Goal: Check status: Check status

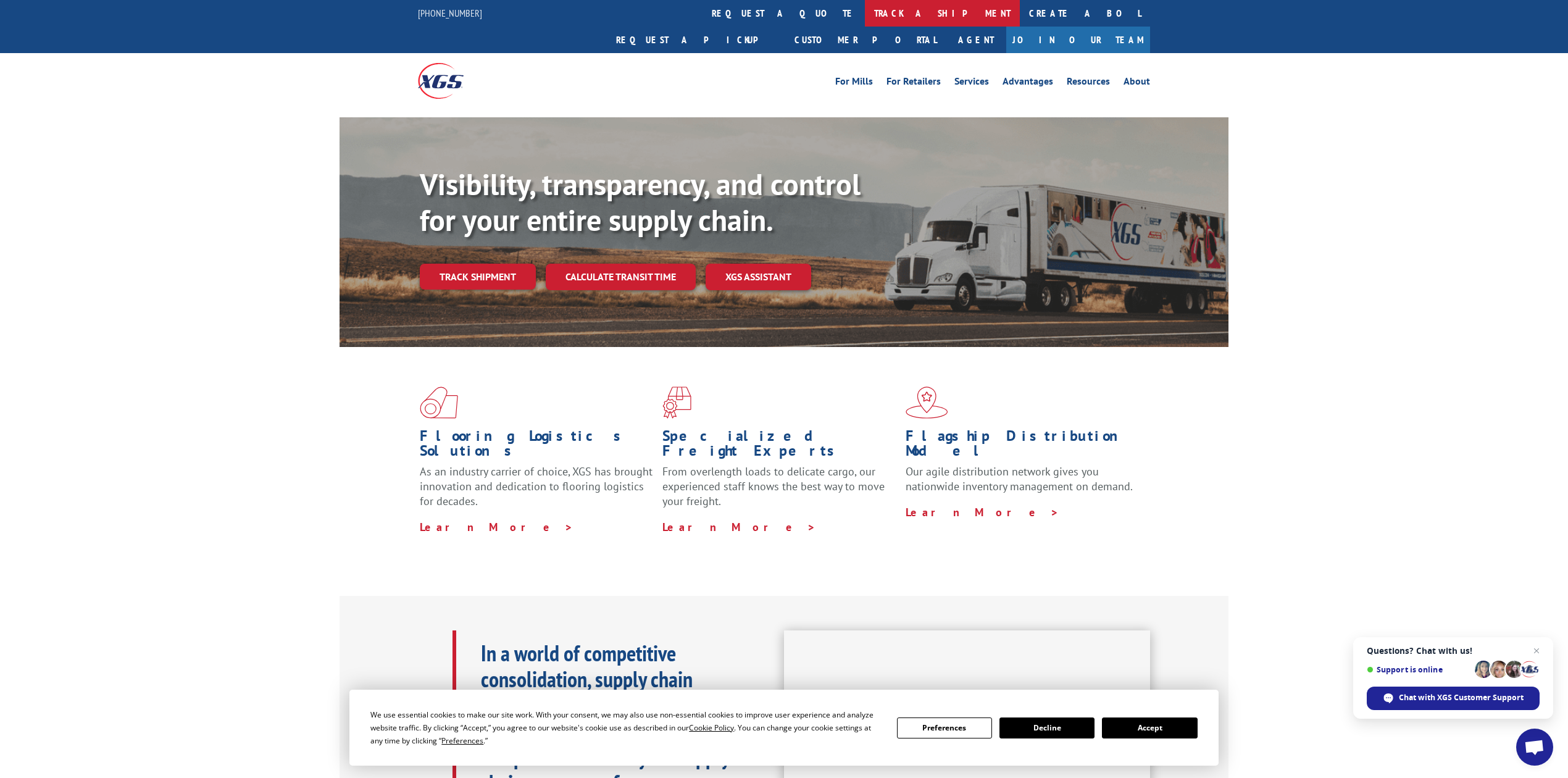
click at [865, 10] on link "track a shipment" at bounding box center [942, 13] width 155 height 27
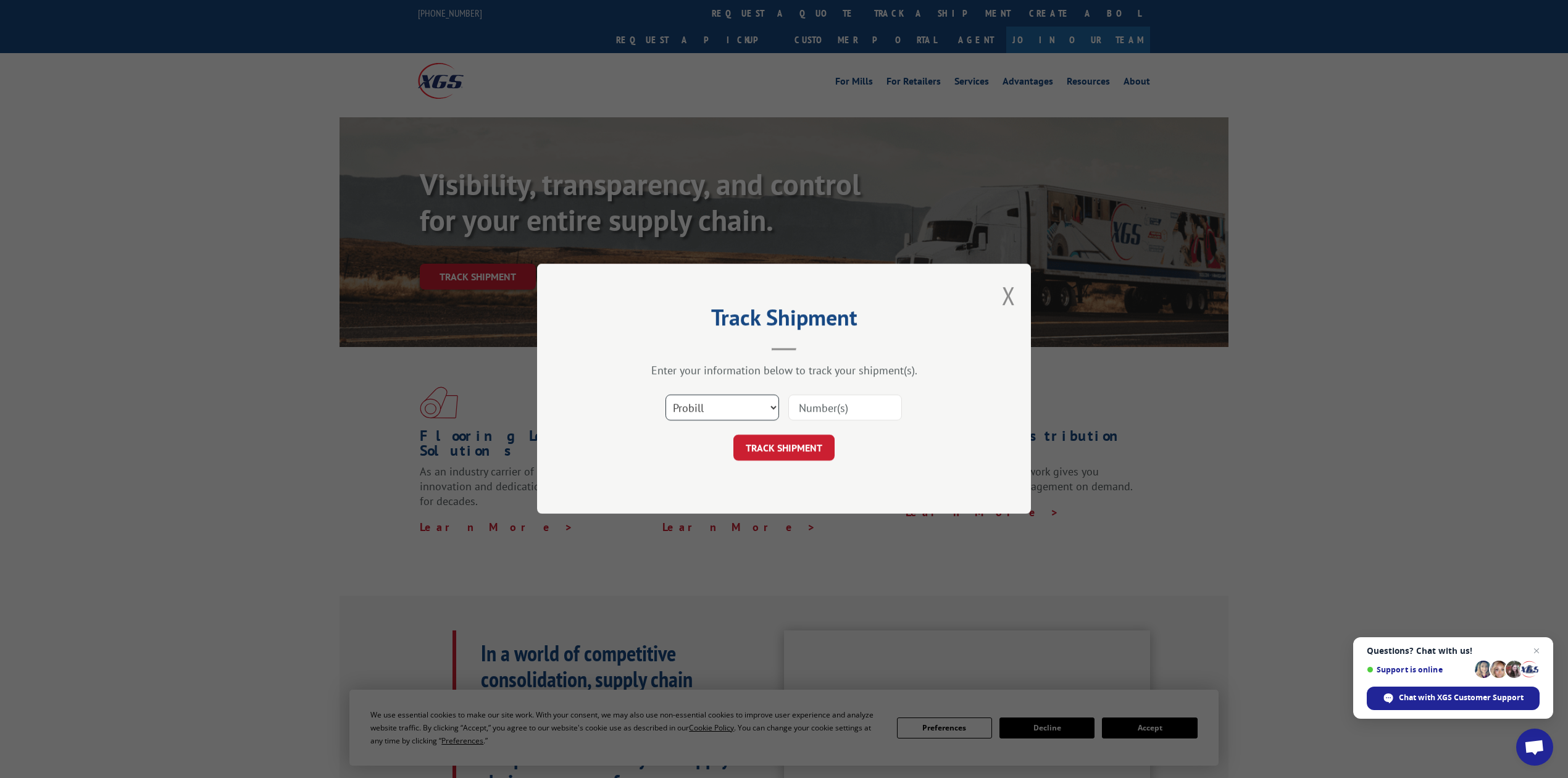
click at [711, 411] on select "Select category... Probill BOL PO" at bounding box center [722, 408] width 113 height 26
select select "bol"
click at [666, 396] on select "Select category... Probill BOL PO" at bounding box center [722, 408] width 113 height 26
click at [856, 411] on input at bounding box center [844, 408] width 113 height 26
click at [832, 411] on input at bounding box center [844, 408] width 113 height 26
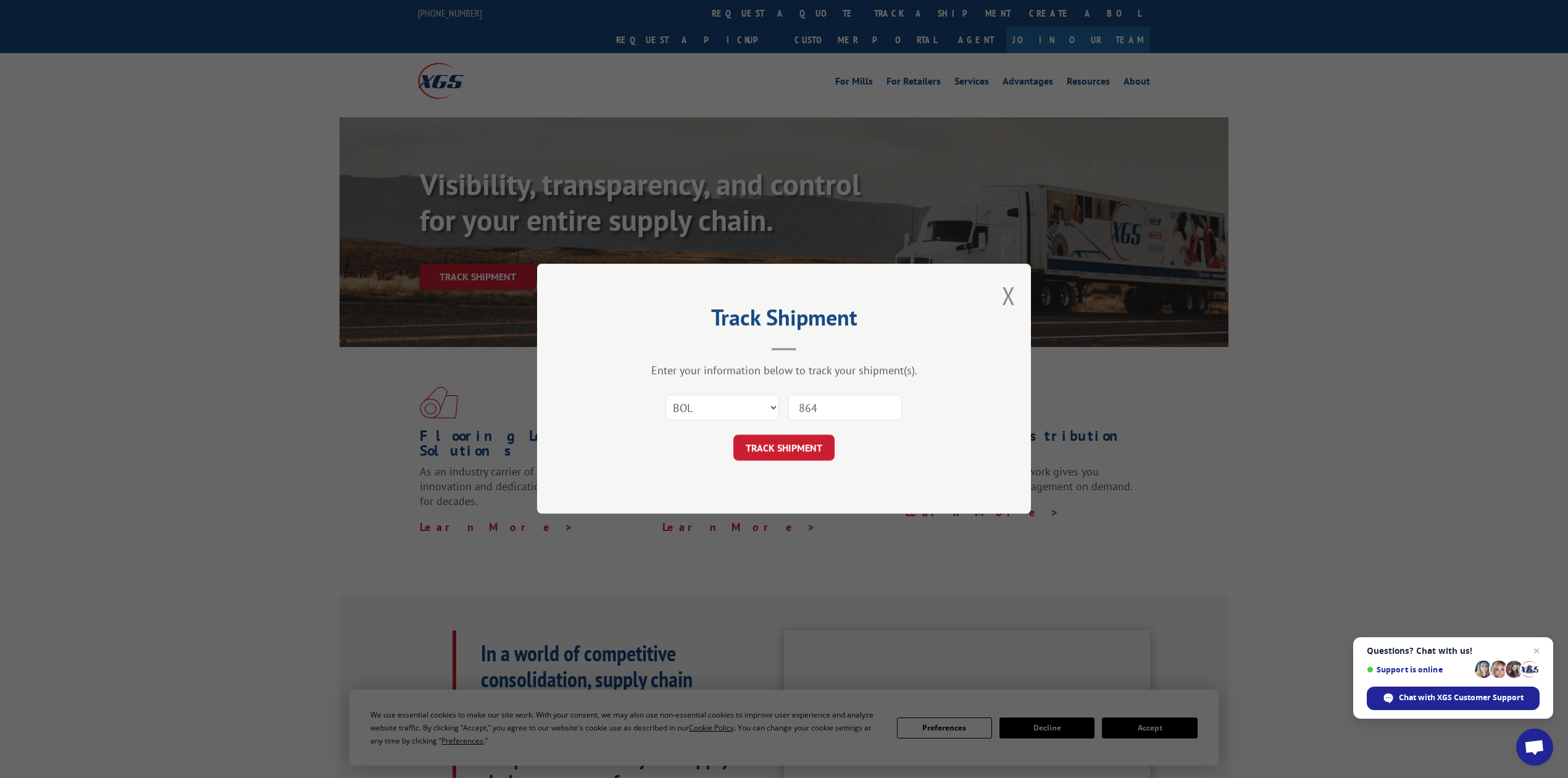
type input "8641"
click button "TRACK SHIPMENT" at bounding box center [784, 448] width 101 height 26
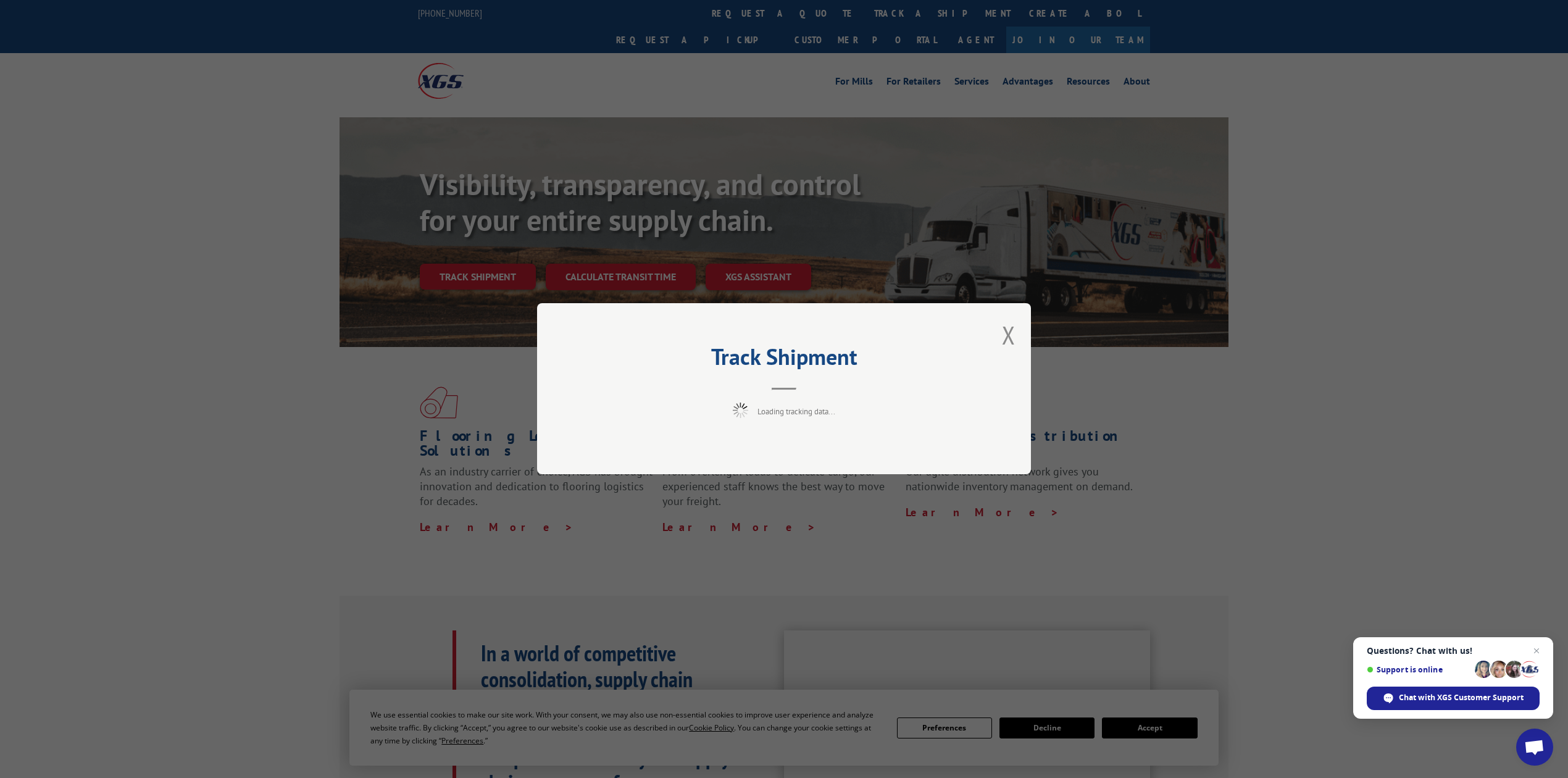
click at [1014, 330] on button "Close modal" at bounding box center [1009, 335] width 13 height 32
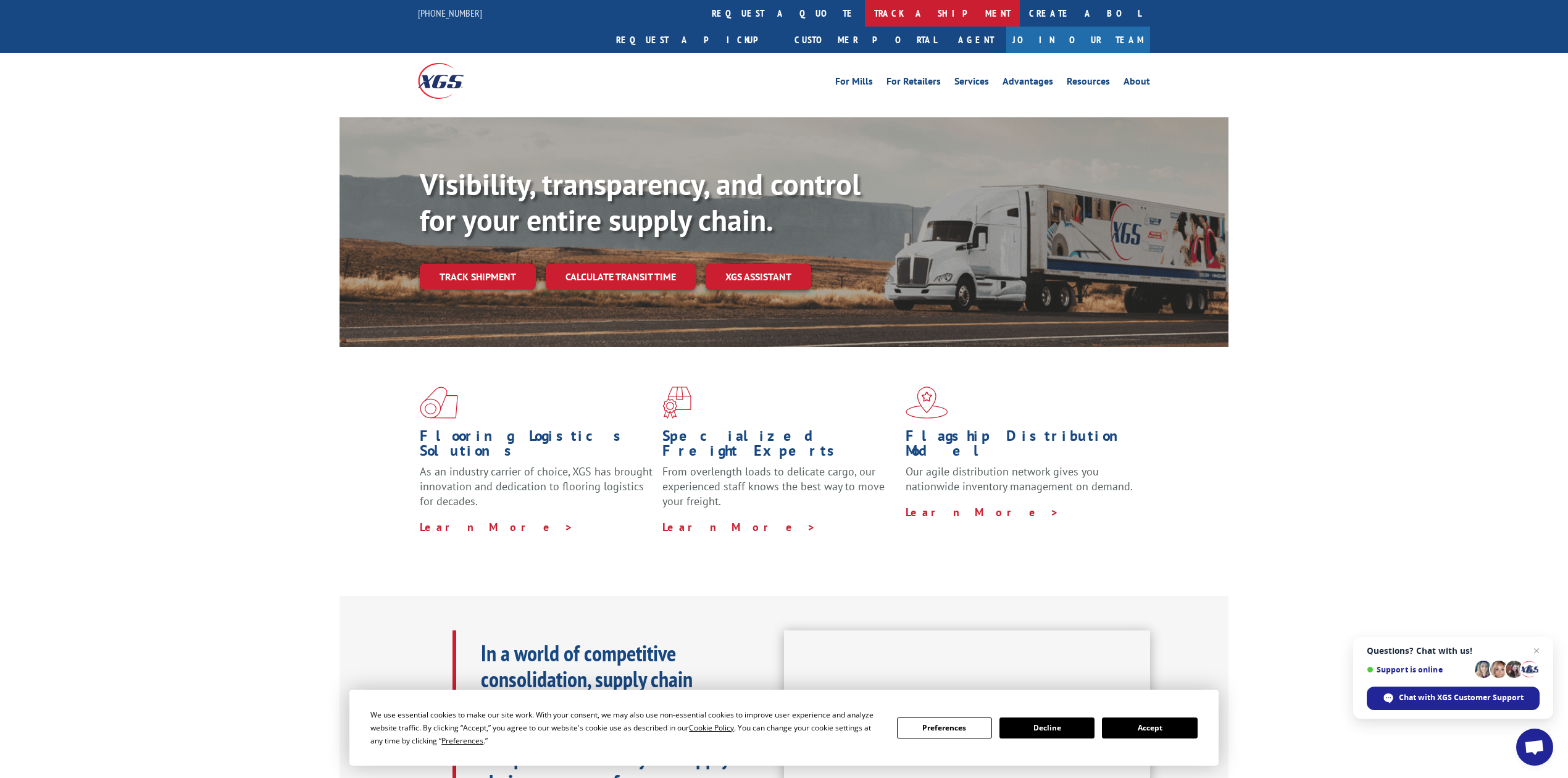
click at [865, 18] on link "track a shipment" at bounding box center [942, 13] width 155 height 27
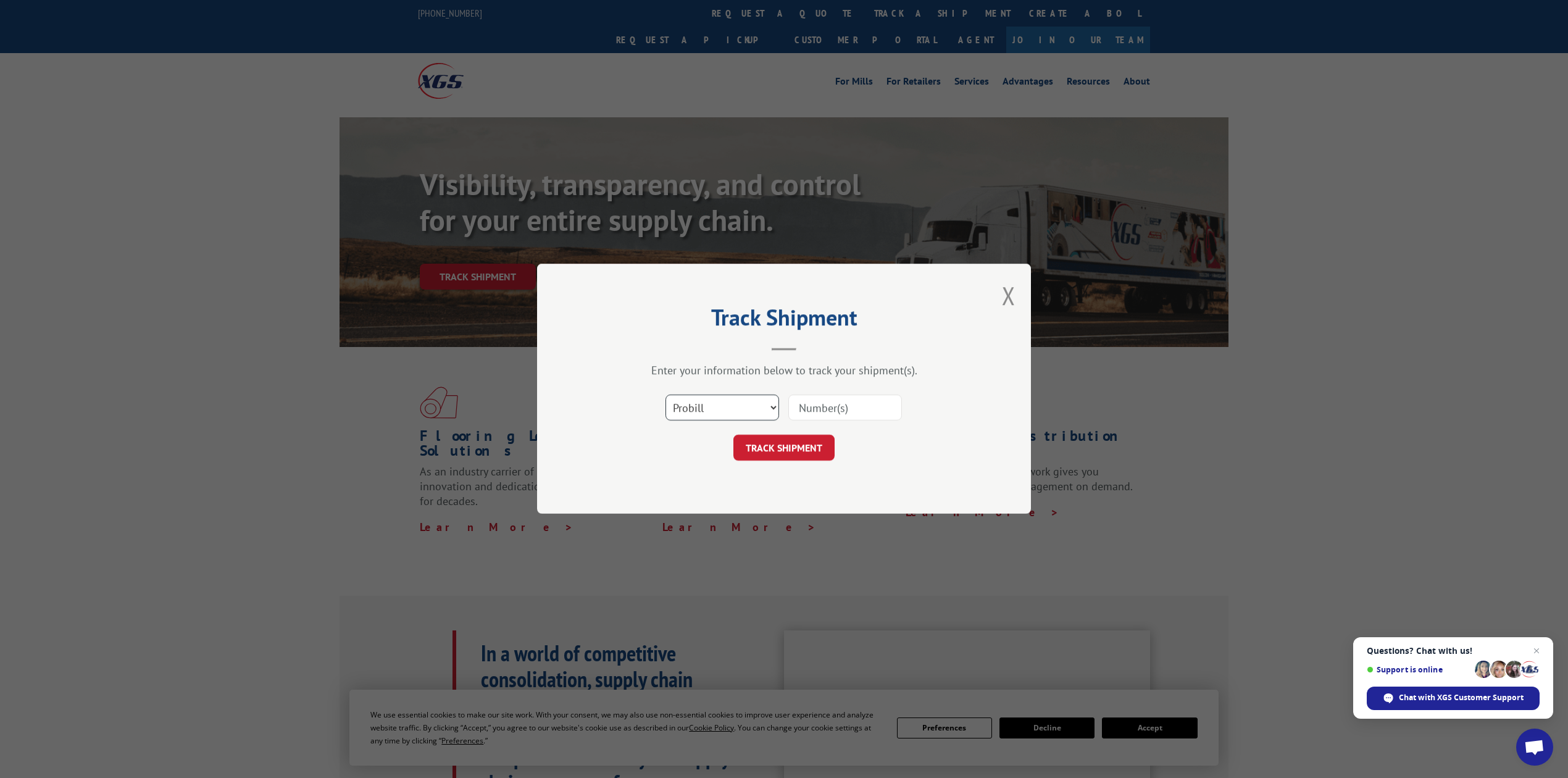
click at [670, 413] on select "Select category... Probill BOL PO" at bounding box center [722, 408] width 113 height 26
select select "bol"
click at [666, 396] on select "Select category... Probill BOL PO" at bounding box center [722, 408] width 113 height 26
click at [828, 400] on input at bounding box center [844, 408] width 113 height 26
type input "8641397"
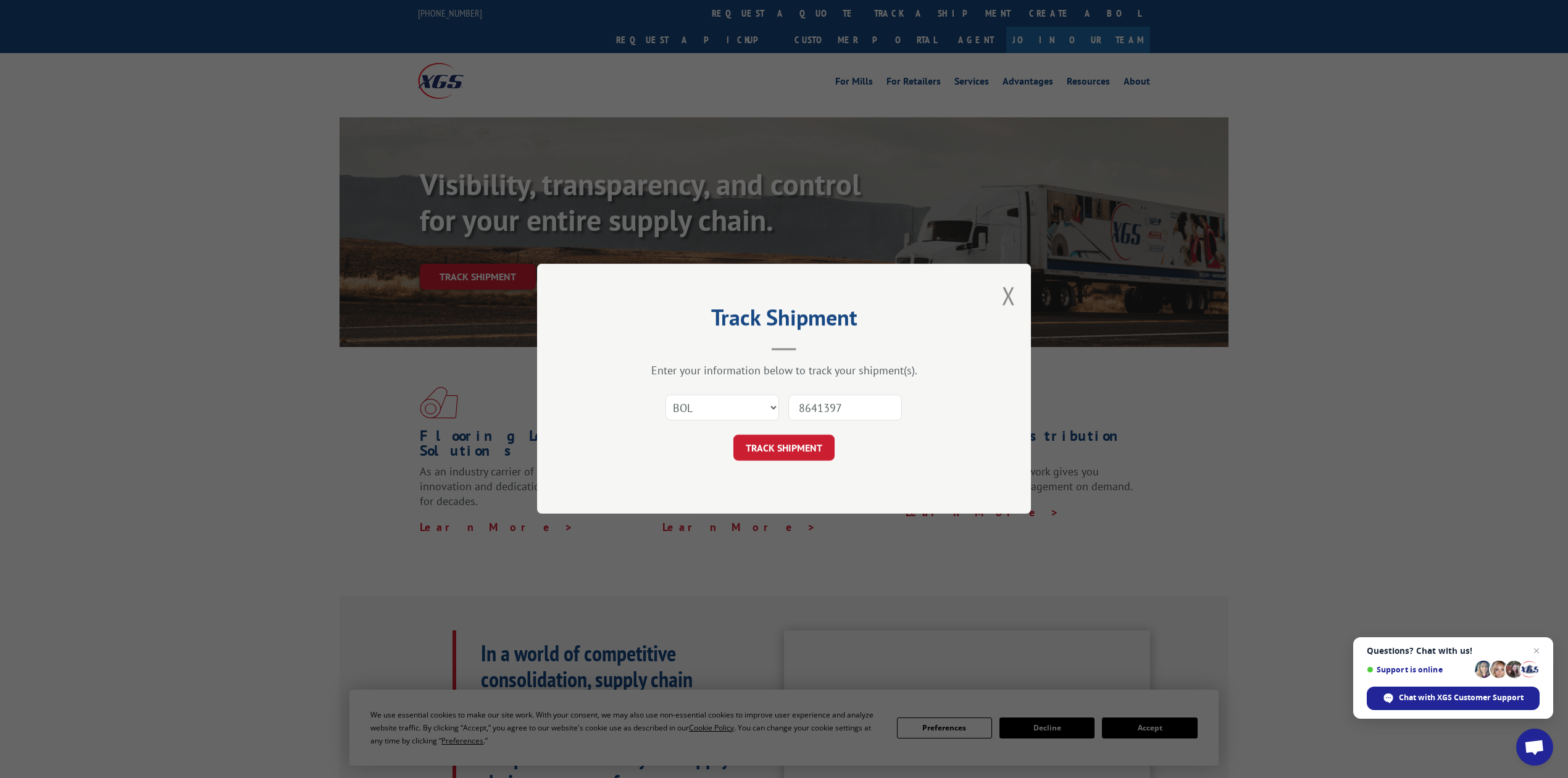
drag, startPoint x: 765, startPoint y: 453, endPoint x: 741, endPoint y: 443, distance: 26.0
click at [764, 453] on button "TRACK SHIPMENT" at bounding box center [784, 448] width 101 height 26
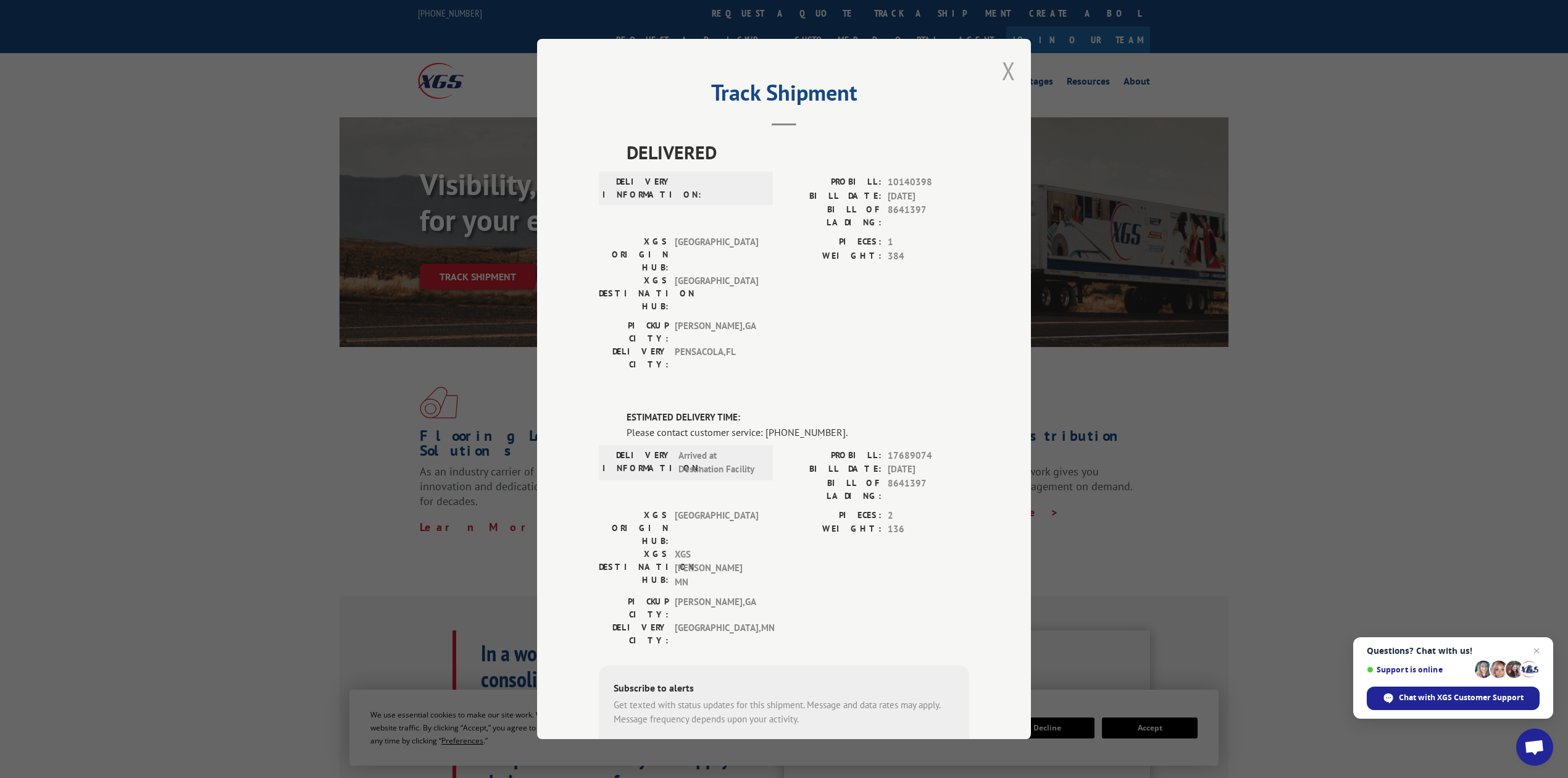
click at [1002, 66] on button "Close modal" at bounding box center [1009, 70] width 13 height 32
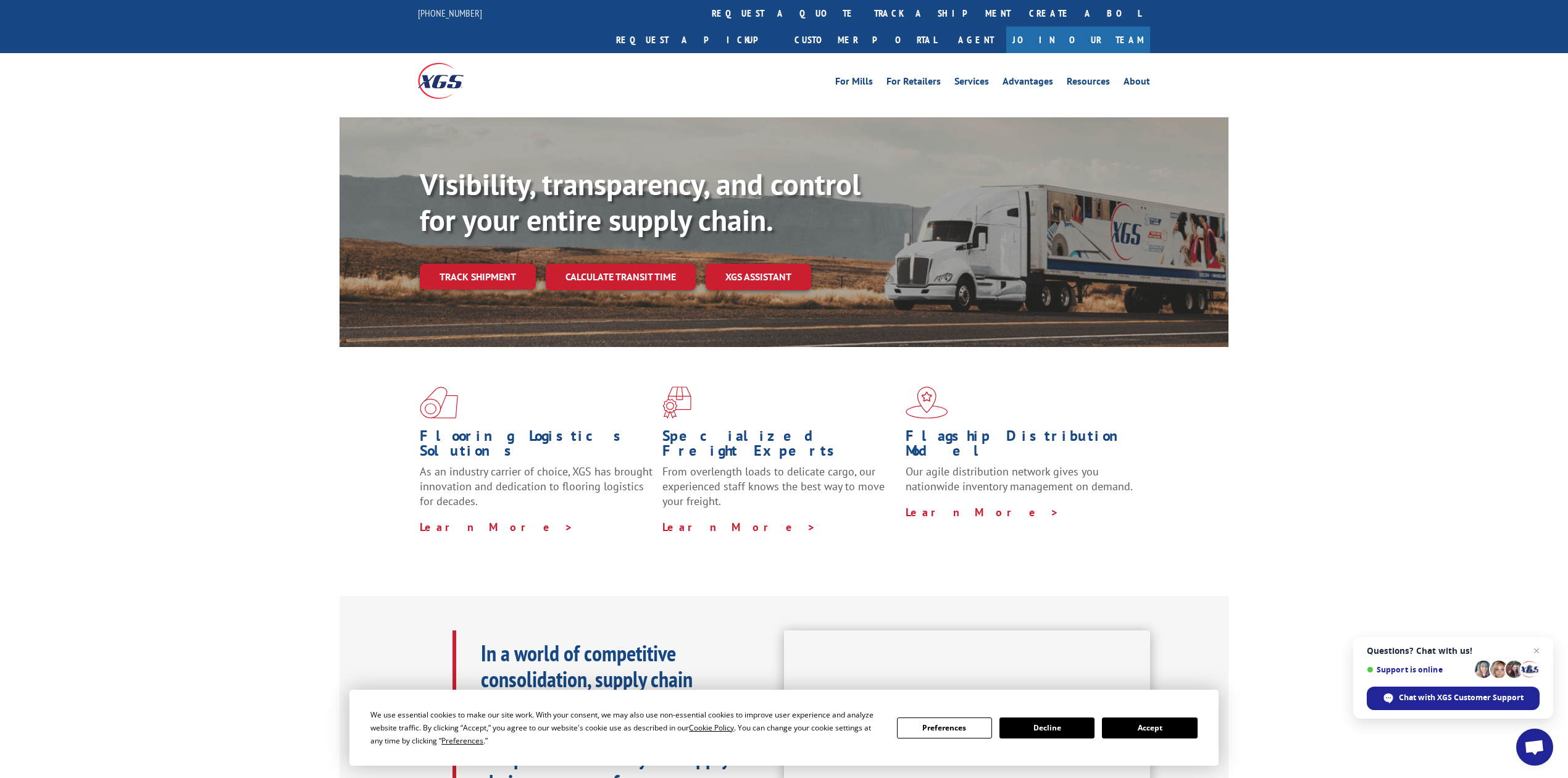
drag, startPoint x: 726, startPoint y: 18, endPoint x: 732, endPoint y: 36, distance: 19.0
click at [865, 18] on link "track a shipment" at bounding box center [942, 13] width 155 height 27
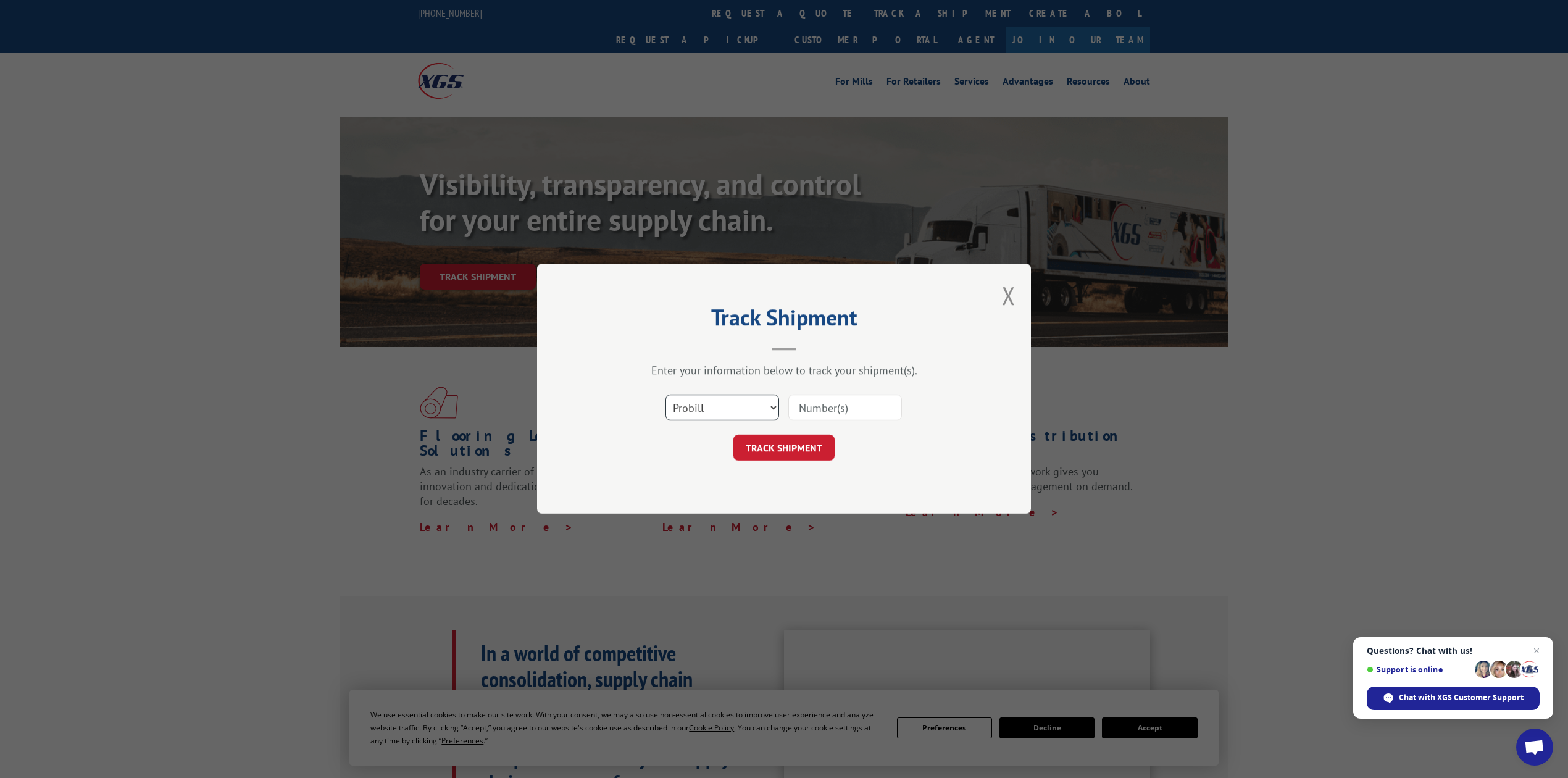
click at [725, 420] on select "Select category... Probill BOL PO" at bounding box center [722, 408] width 113 height 26
select select "bol"
click at [666, 396] on select "Select category... Probill BOL PO" at bounding box center [722, 408] width 113 height 26
drag, startPoint x: 838, startPoint y: 406, endPoint x: 828, endPoint y: 398, distance: 12.8
click at [838, 406] on input at bounding box center [844, 408] width 113 height 26
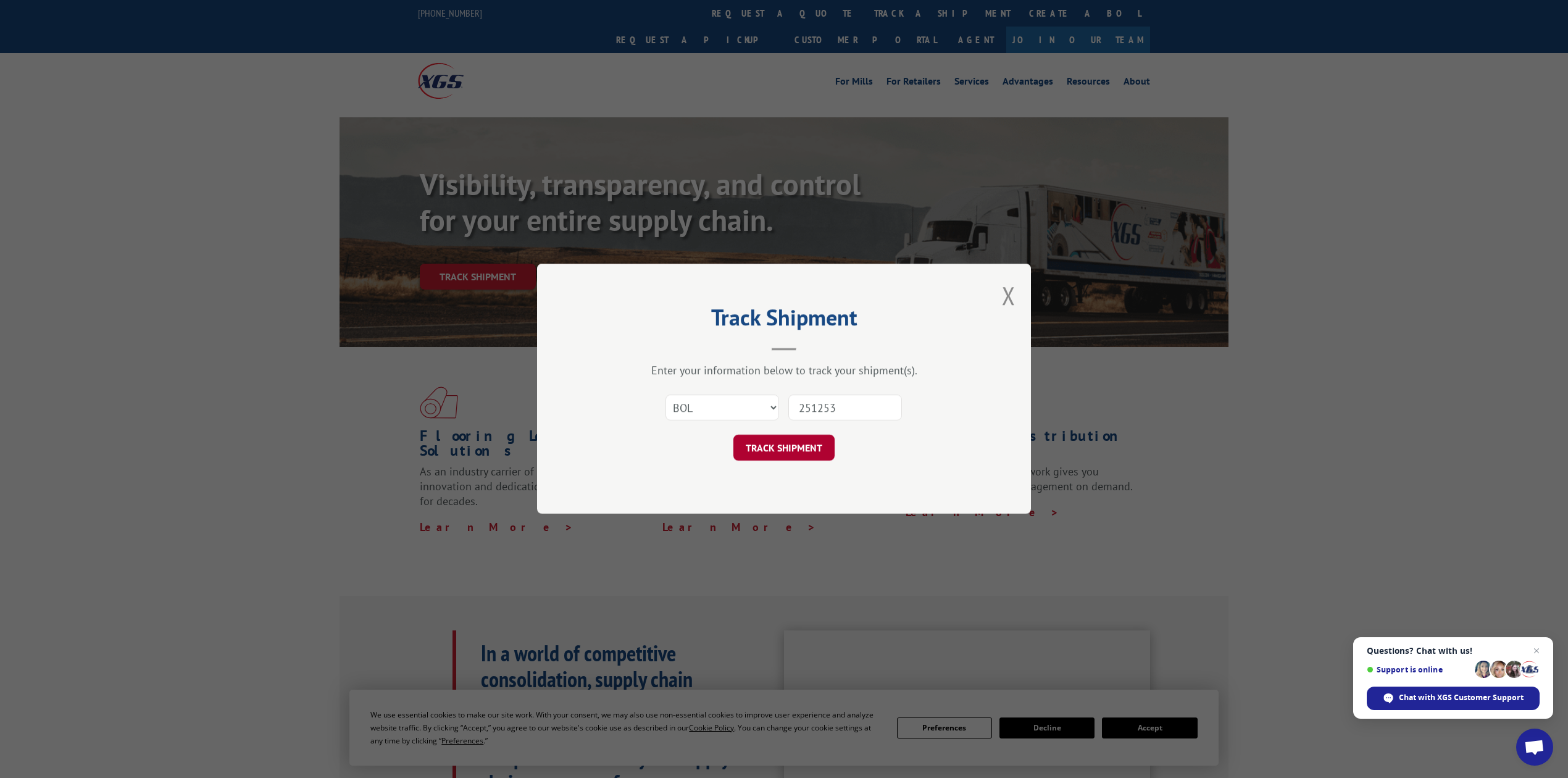
type input "251253"
click at [813, 438] on button "TRACK SHIPMENT" at bounding box center [784, 448] width 101 height 26
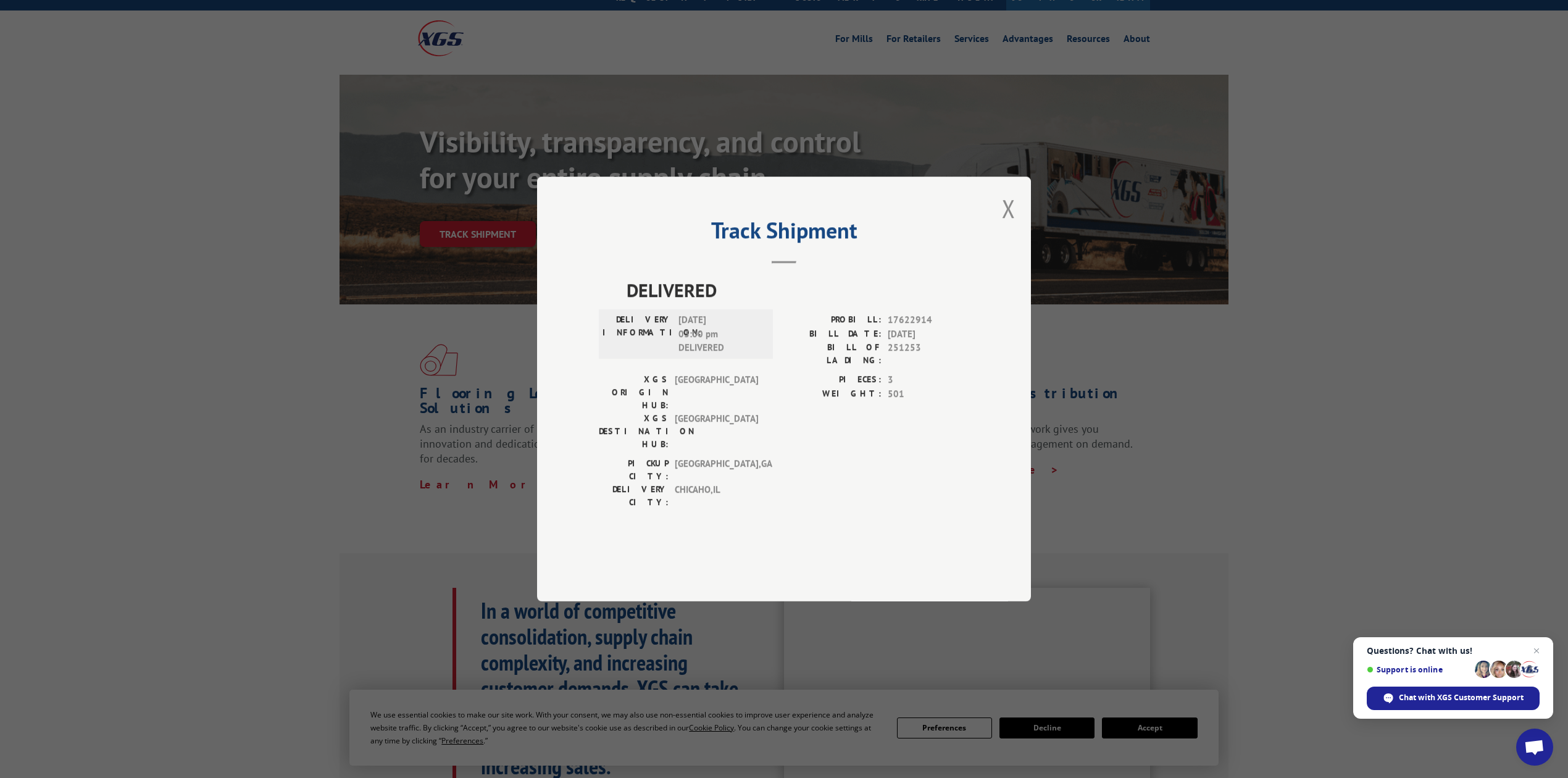
scroll to position [82, 0]
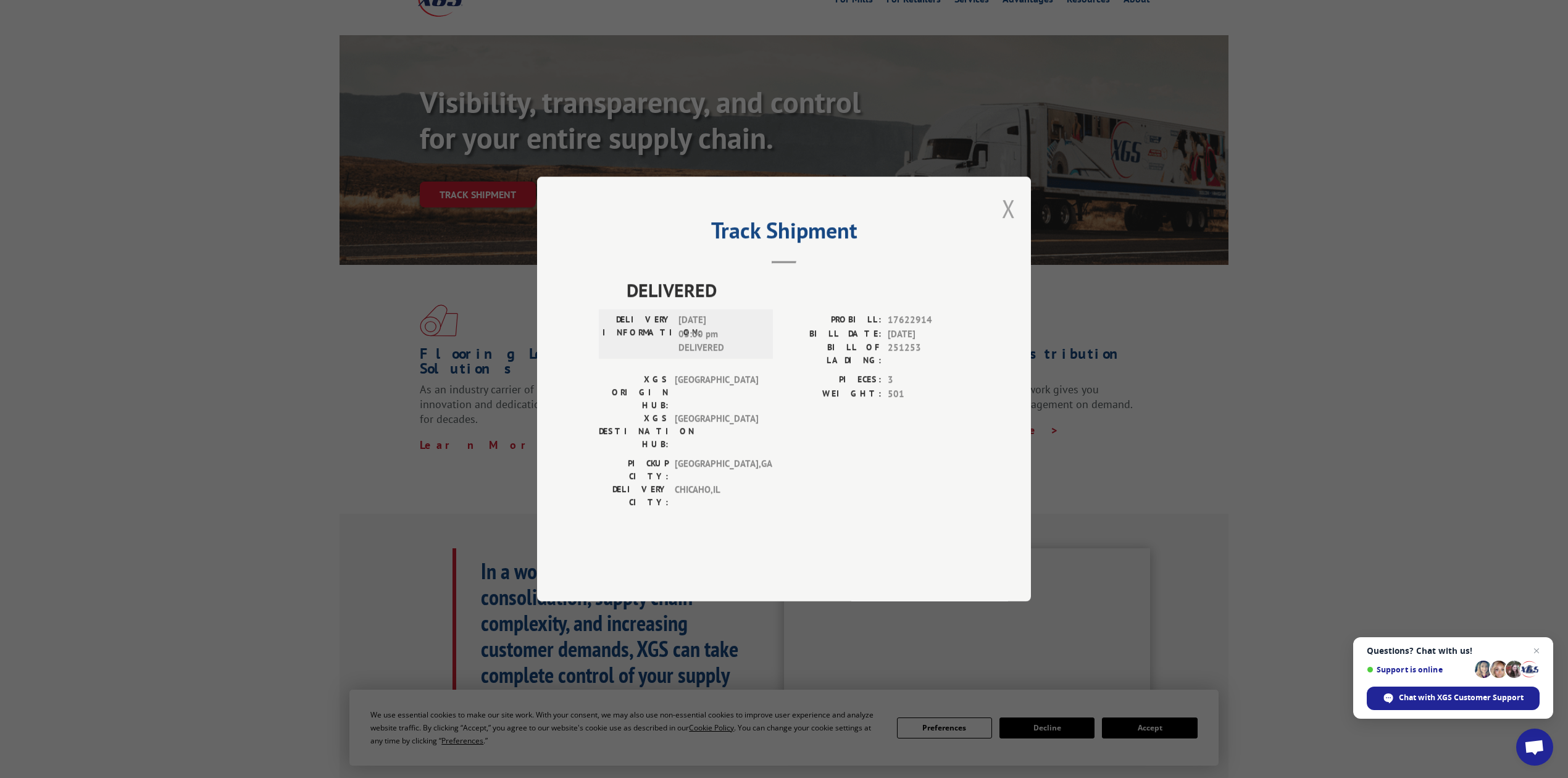
click at [1014, 224] on button "Close modal" at bounding box center [1009, 208] width 13 height 32
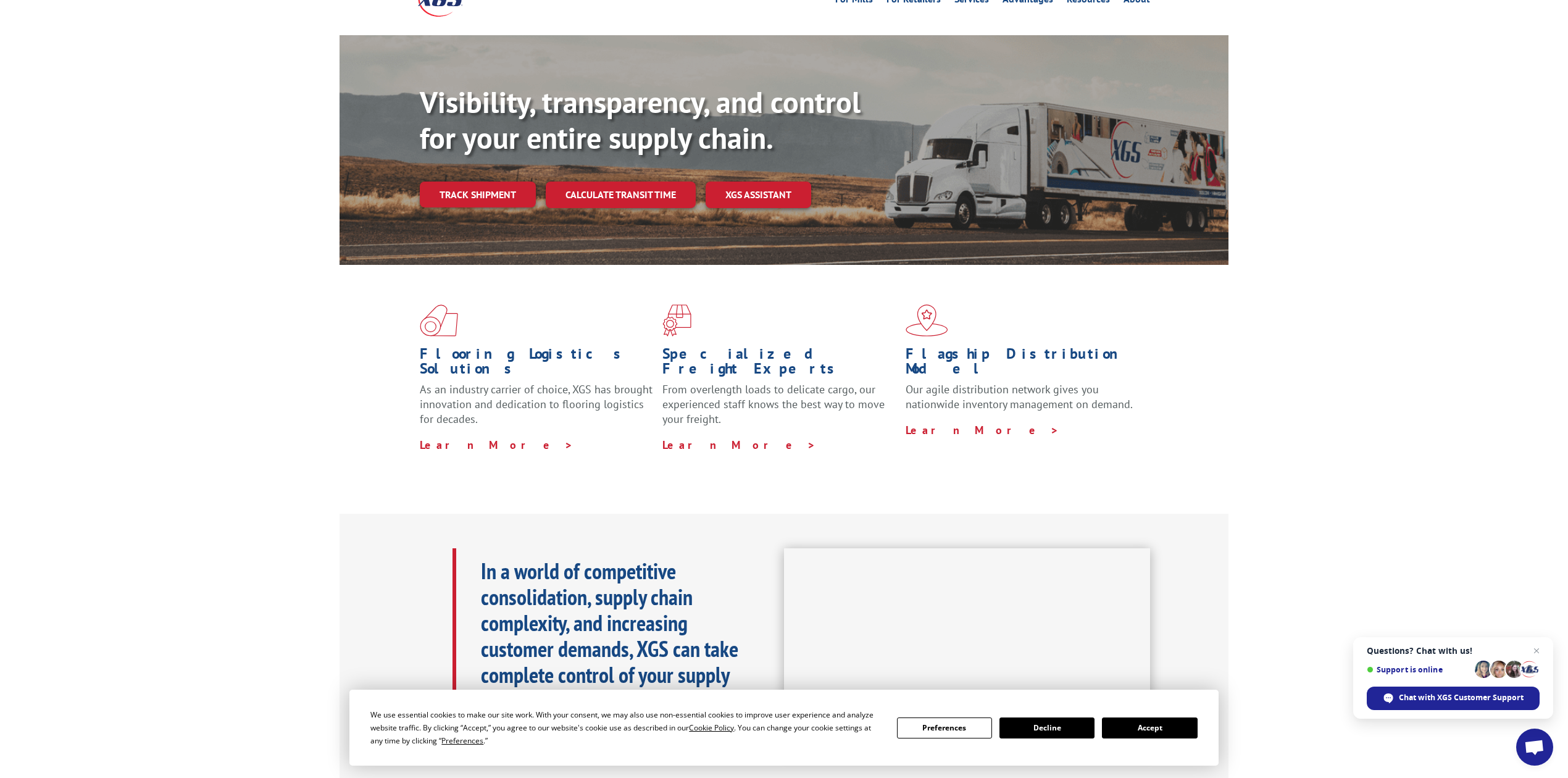
scroll to position [0, 0]
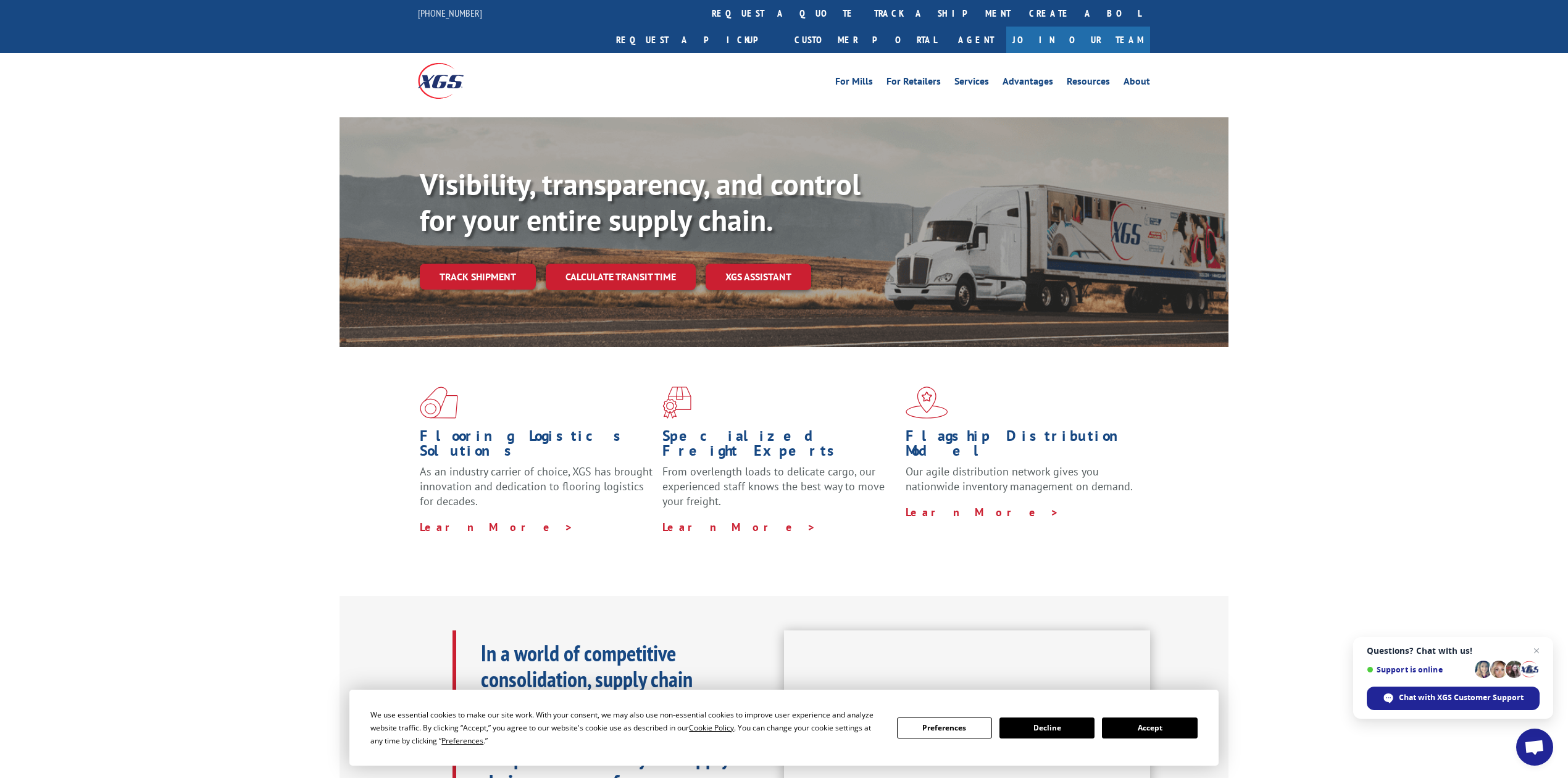
click at [865, 17] on link "track a shipment" at bounding box center [942, 13] width 155 height 27
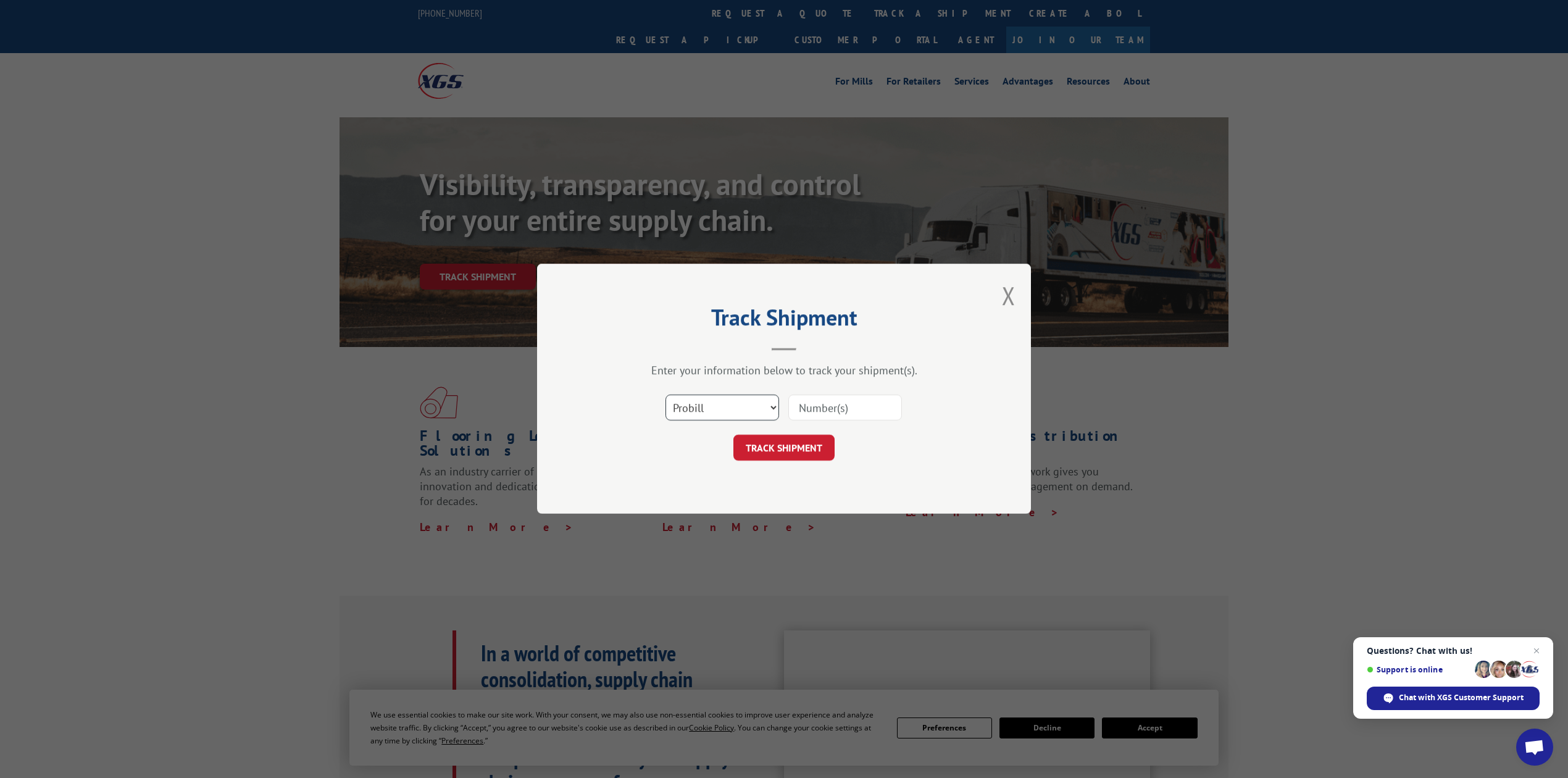
drag, startPoint x: 729, startPoint y: 411, endPoint x: 729, endPoint y: 418, distance: 7.0
click at [729, 411] on select "Select category... Probill BOL PO" at bounding box center [722, 408] width 113 height 26
select select "bol"
click at [666, 396] on select "Select category... Probill BOL PO" at bounding box center [722, 408] width 113 height 26
click at [863, 400] on input at bounding box center [844, 408] width 113 height 26
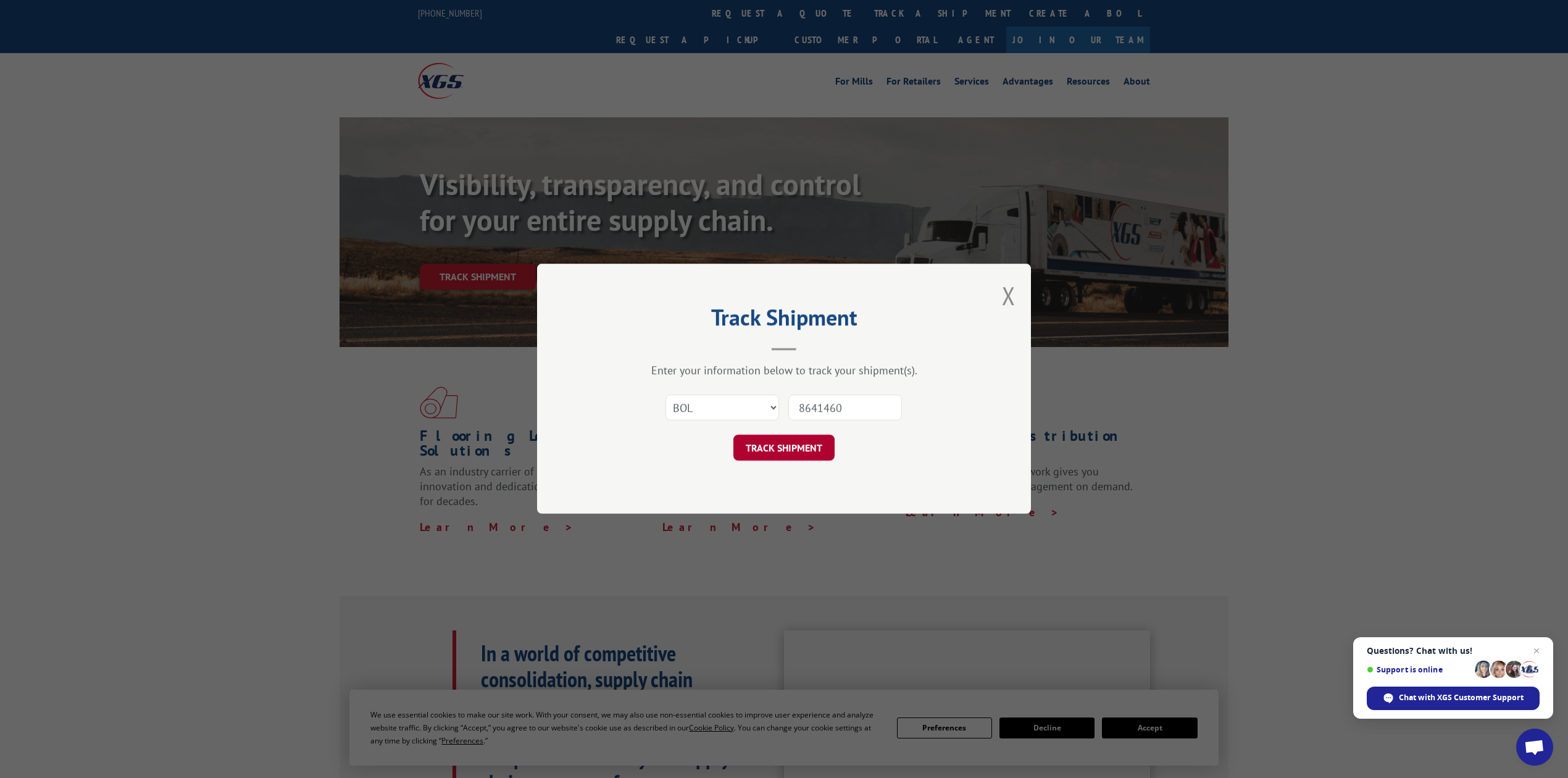
type input "8641460"
click at [830, 438] on button "TRACK SHIPMENT" at bounding box center [784, 448] width 101 height 26
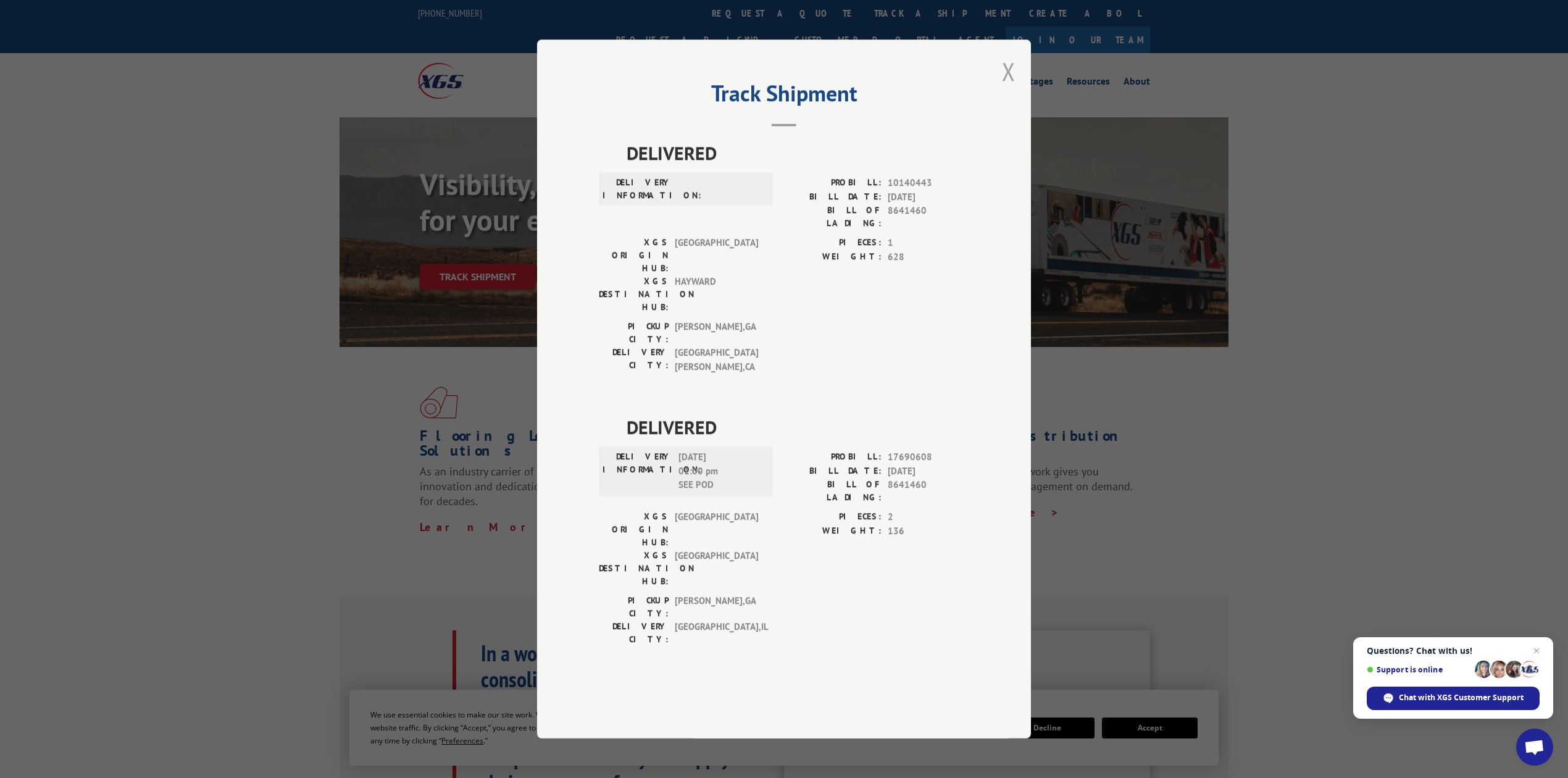
click at [1008, 88] on button "Close modal" at bounding box center [1009, 71] width 13 height 32
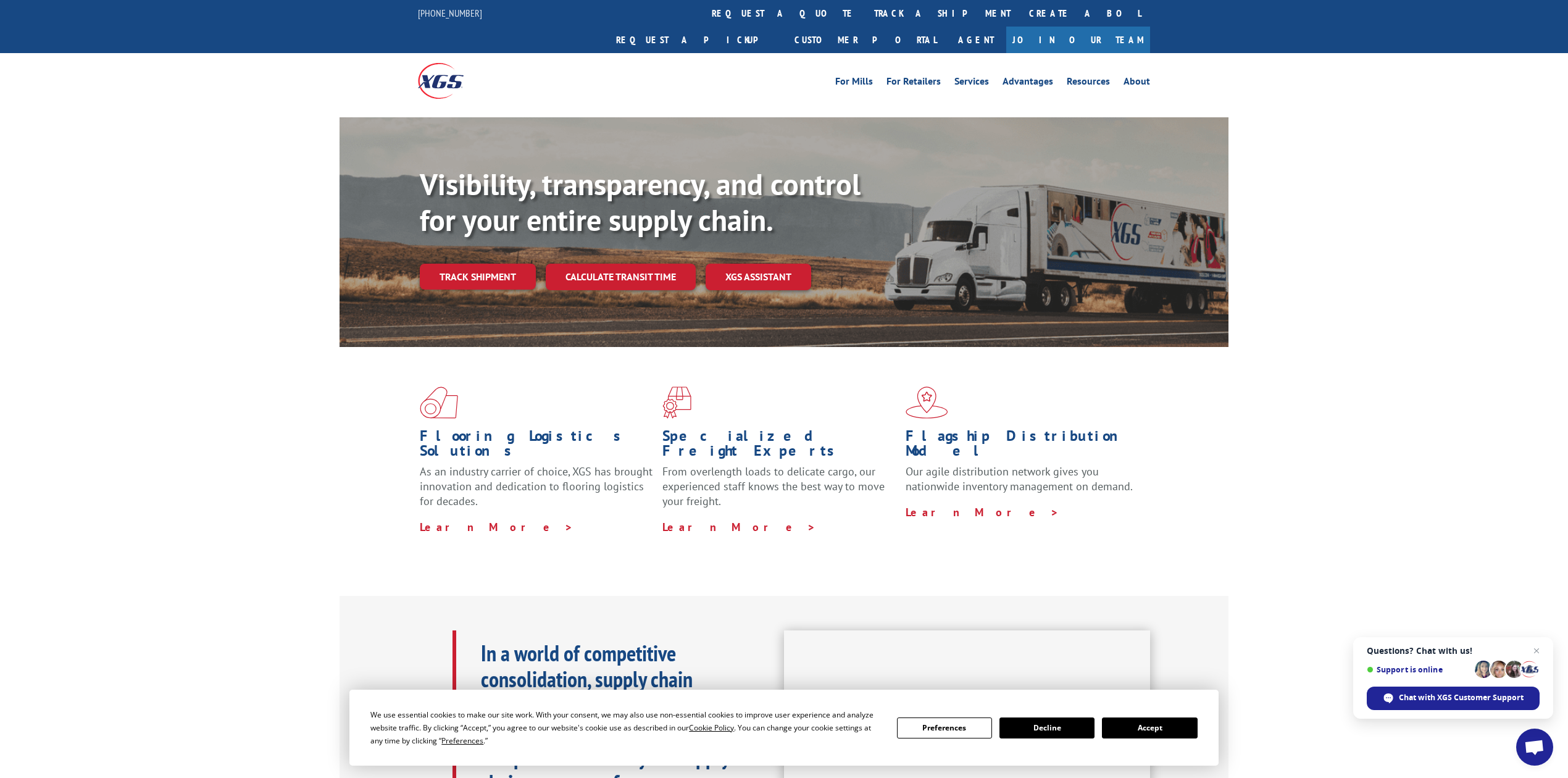
drag, startPoint x: 756, startPoint y: 6, endPoint x: 791, endPoint y: 55, distance: 60.2
click at [865, 6] on link "track a shipment" at bounding box center [942, 13] width 155 height 27
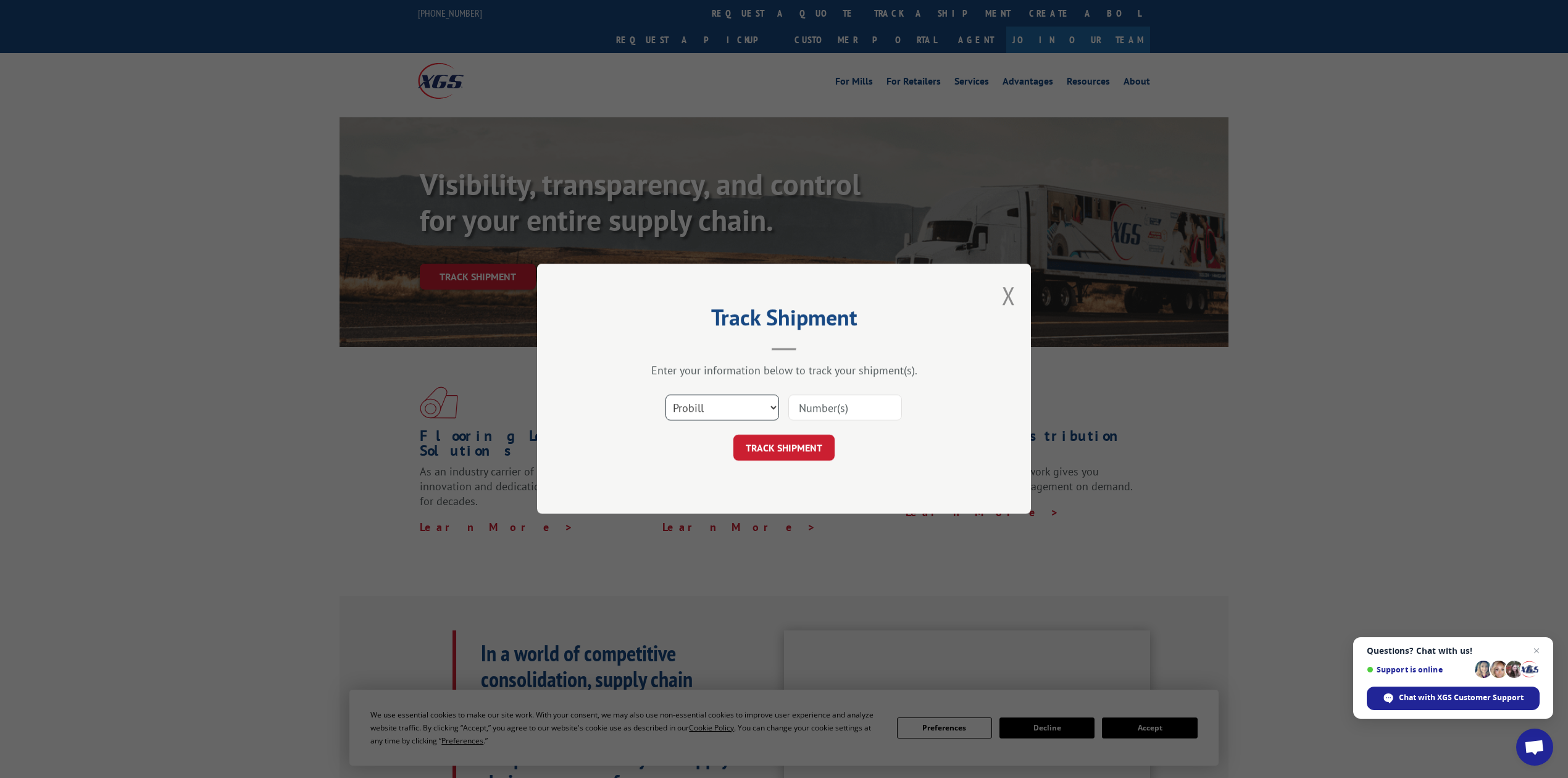
click at [732, 408] on select "Select category... Probill BOL PO" at bounding box center [722, 408] width 113 height 26
select select "bol"
click at [666, 396] on select "Select category... Probill BOL PO" at bounding box center [722, 408] width 113 height 26
click at [822, 411] on input at bounding box center [844, 408] width 113 height 26
type input "8641466"
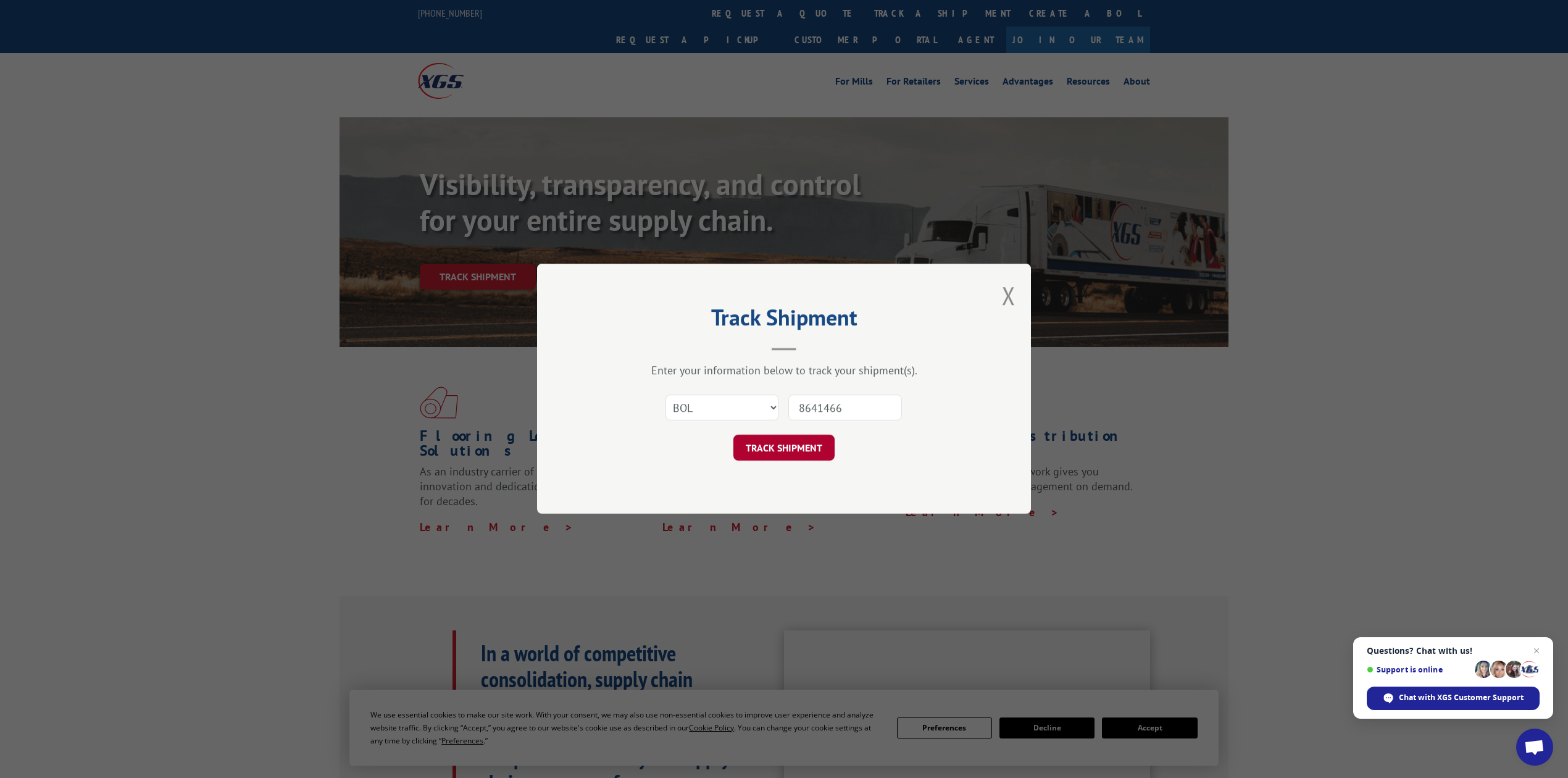
click at [820, 438] on button "TRACK SHIPMENT" at bounding box center [784, 448] width 101 height 26
